Goal: Task Accomplishment & Management: Complete application form

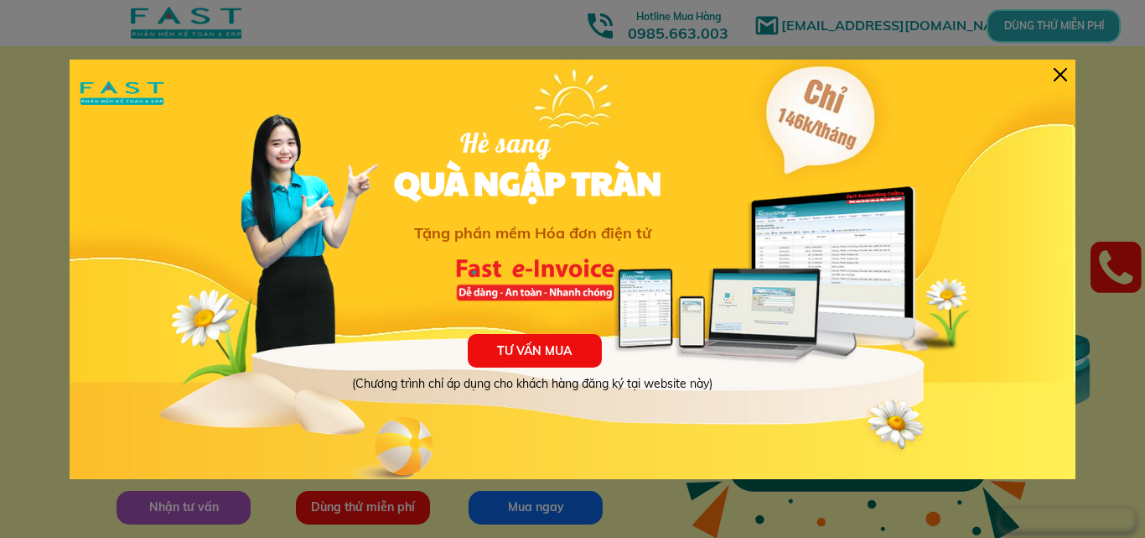
click at [1065, 72] on div at bounding box center [1060, 74] width 13 height 13
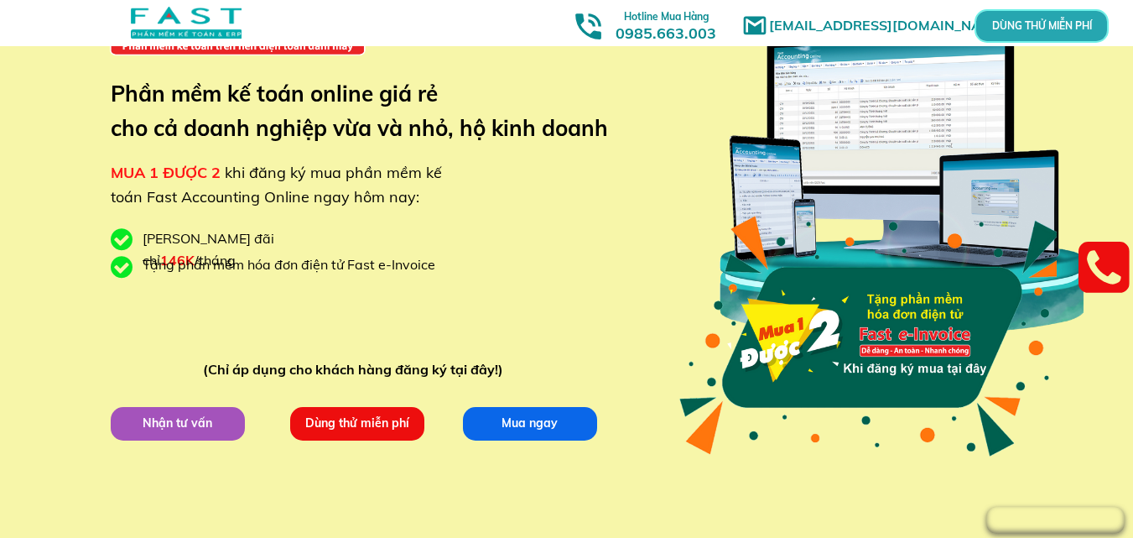
scroll to position [252, 0]
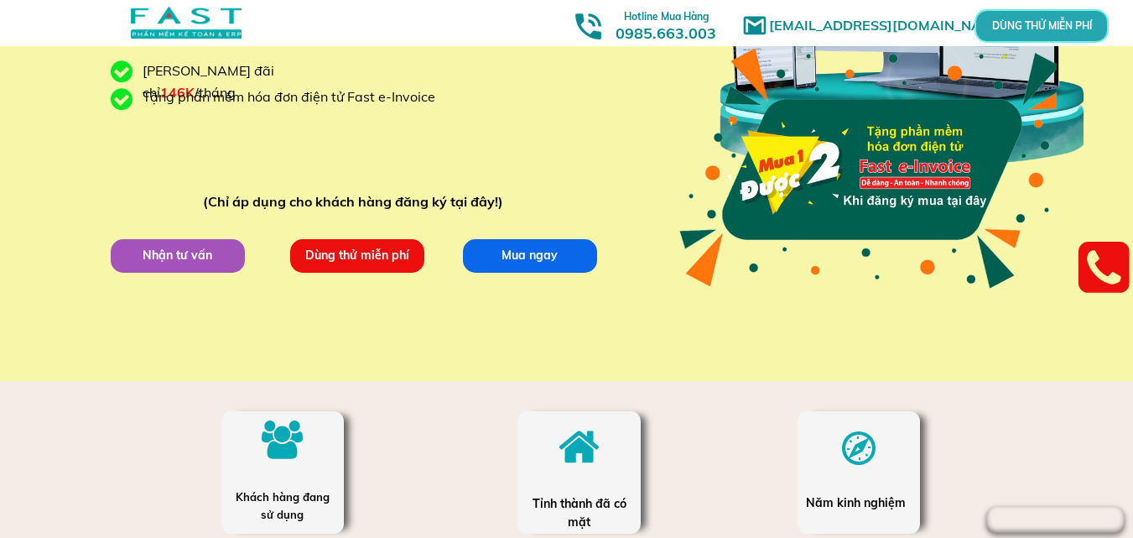
click at [386, 260] on p "Dùng thử miễn phí" at bounding box center [357, 256] width 134 height 34
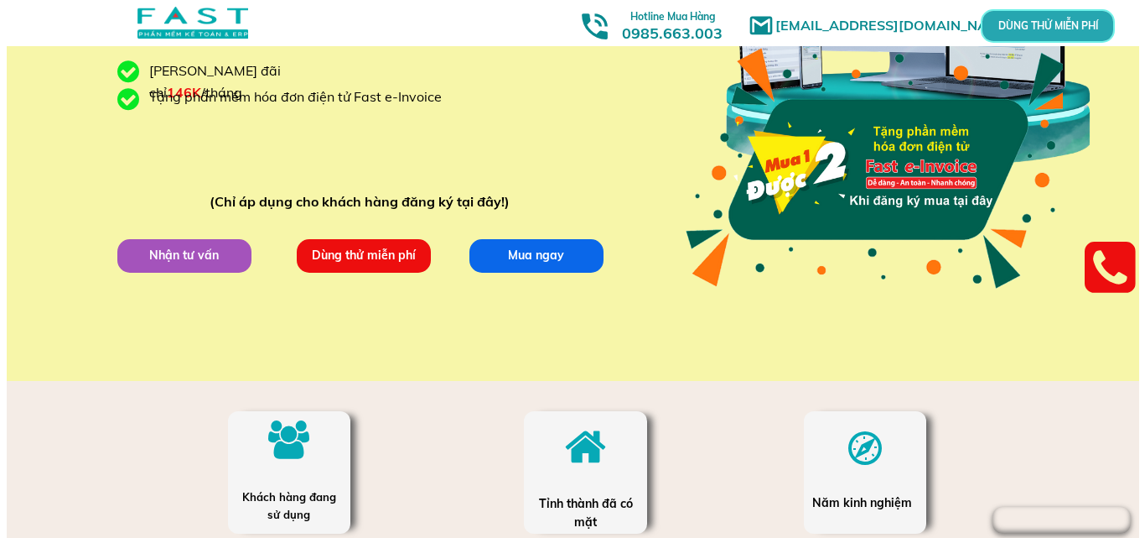
scroll to position [0, 0]
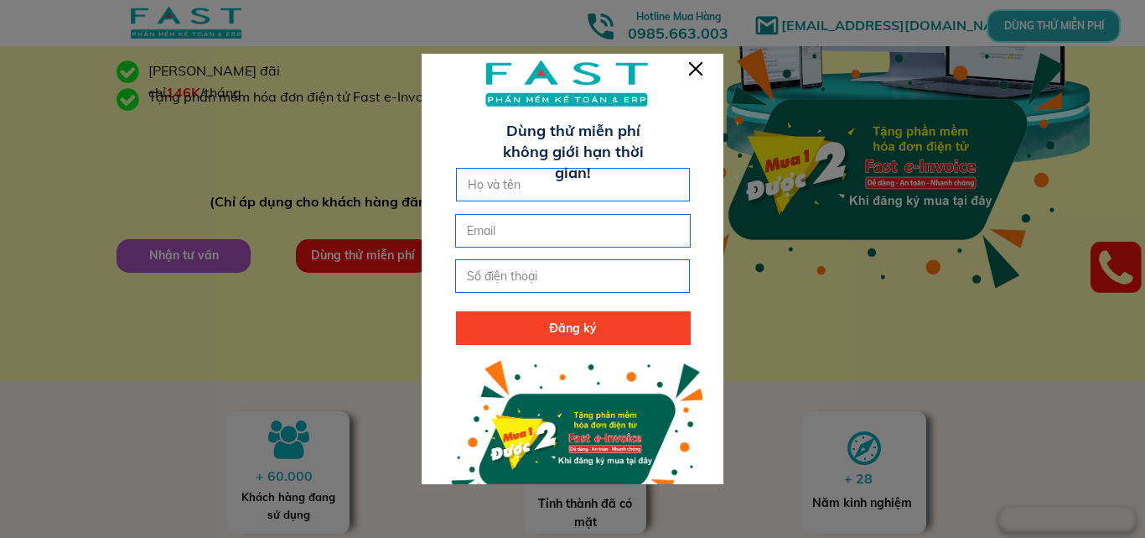
click at [585, 188] on input "text" at bounding box center [574, 185] width 220 height 32
type input "[PERSON_NAME]"
click at [520, 232] on input "email" at bounding box center [573, 231] width 220 height 32
type input "[EMAIL_ADDRESS][DOMAIN_NAME]"
click at [498, 273] on input "tel" at bounding box center [573, 276] width 220 height 32
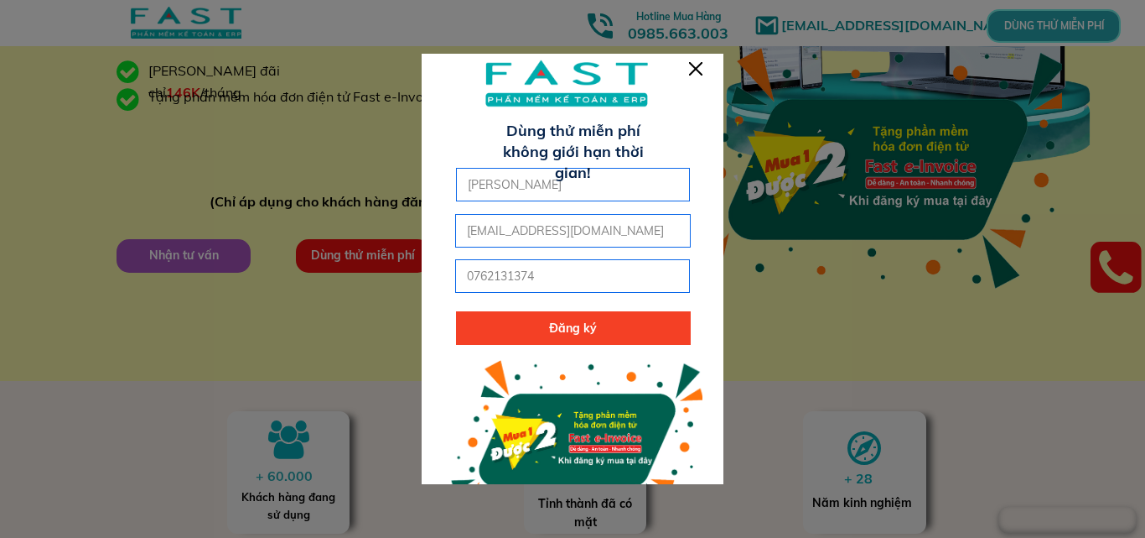
type input "0762131374"
click at [528, 329] on p "Đăng ký" at bounding box center [573, 328] width 235 height 34
